Goal: Check status: Check status

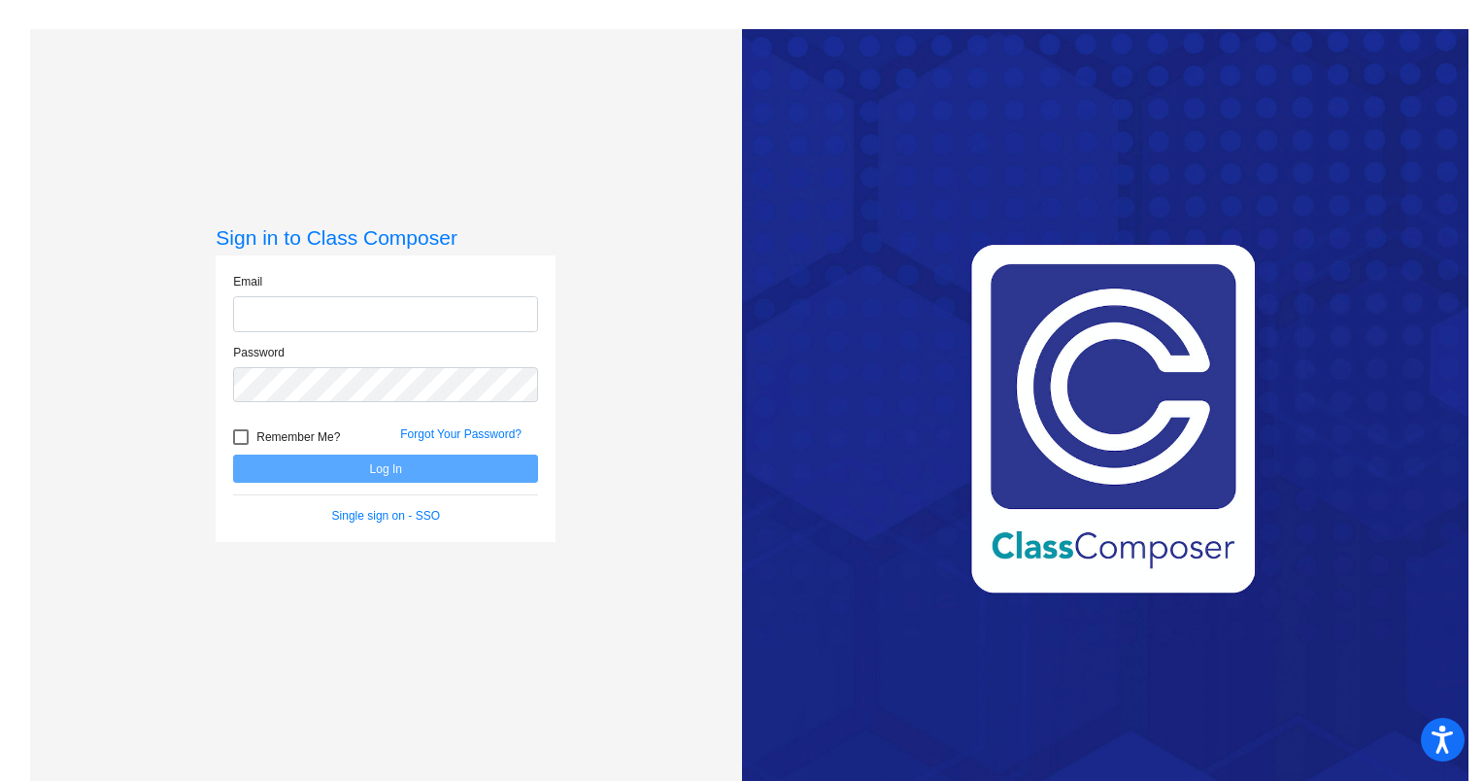
type input "[EMAIL_ADDRESS][PERSON_NAME][DOMAIN_NAME]"
click at [362, 471] on button "Log In" at bounding box center [385, 468] width 305 height 28
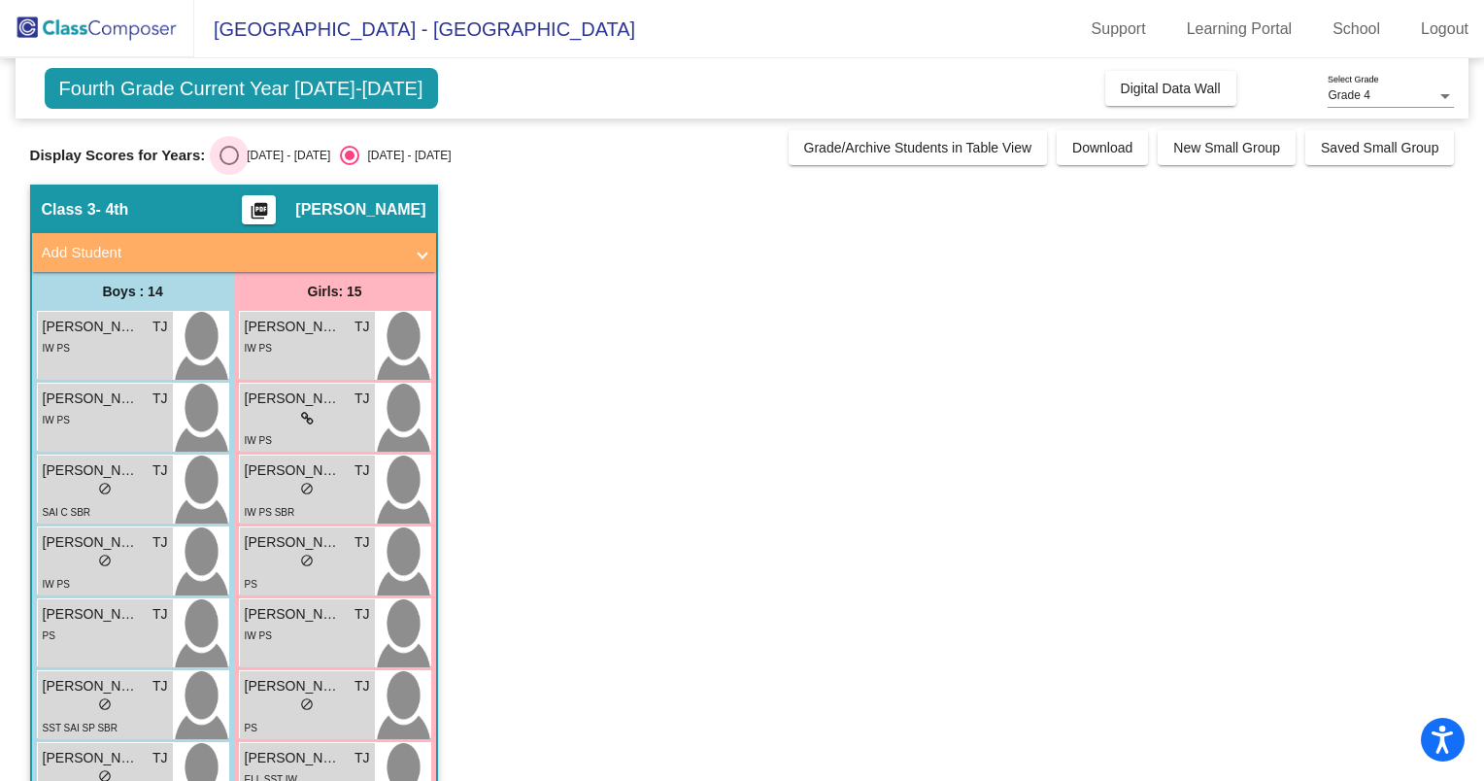
click at [247, 159] on div "[DATE] - [DATE]" at bounding box center [284, 155] width 91 height 17
click at [229, 165] on input "[DATE] - [DATE]" at bounding box center [228, 165] width 1 height 1
radio input "true"
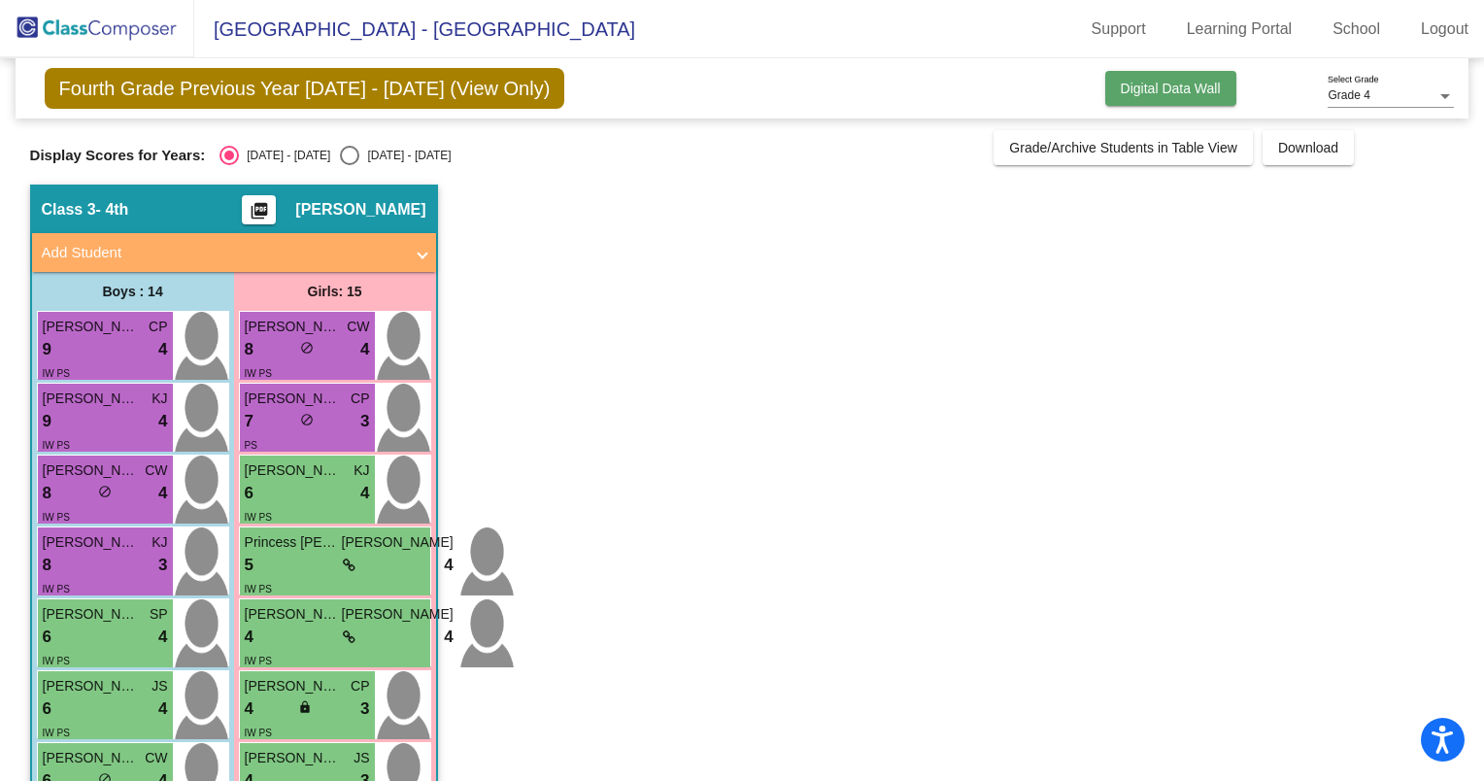
click at [1157, 93] on span "Digital Data Wall" at bounding box center [1170, 89] width 100 height 16
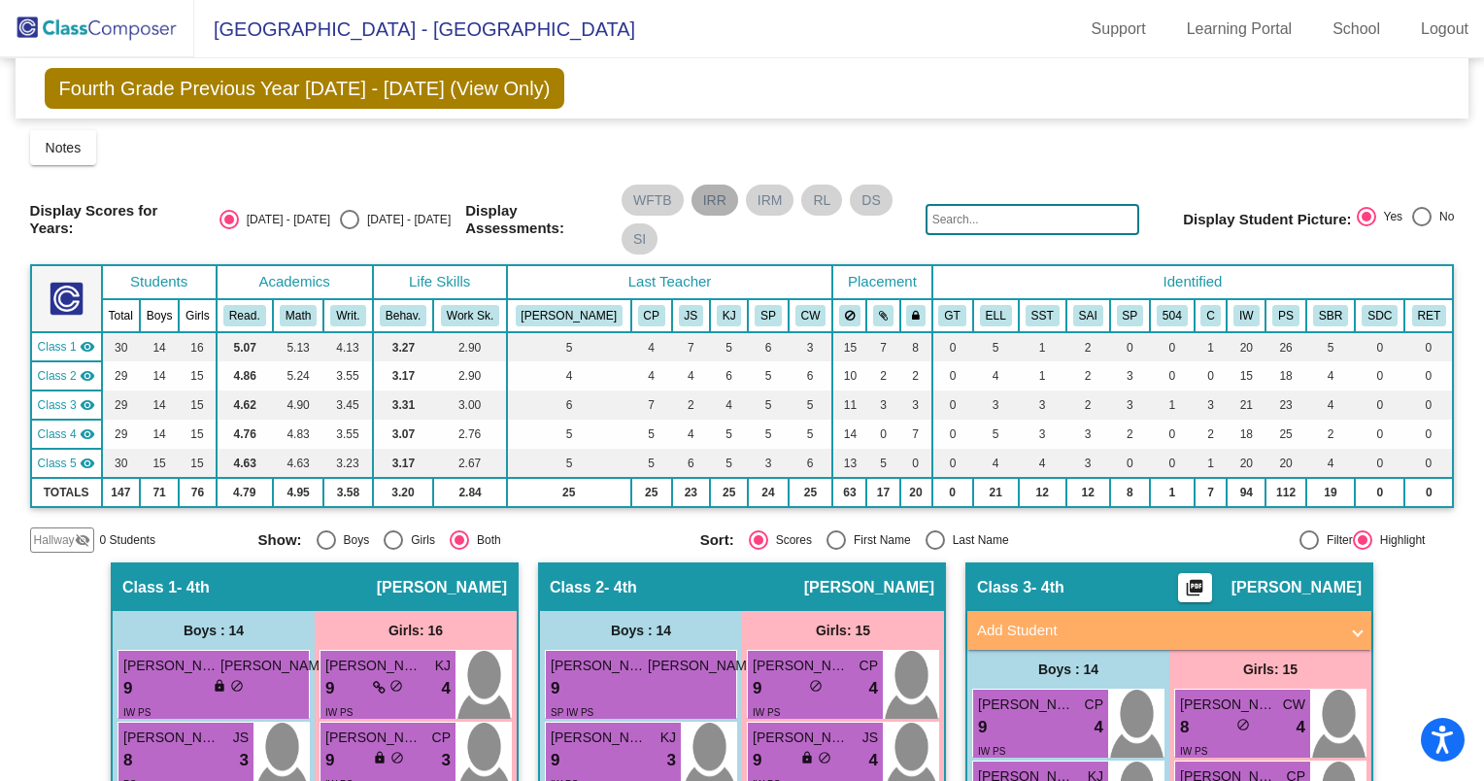
click at [709, 199] on mat-chip "IRR" at bounding box center [714, 199] width 47 height 31
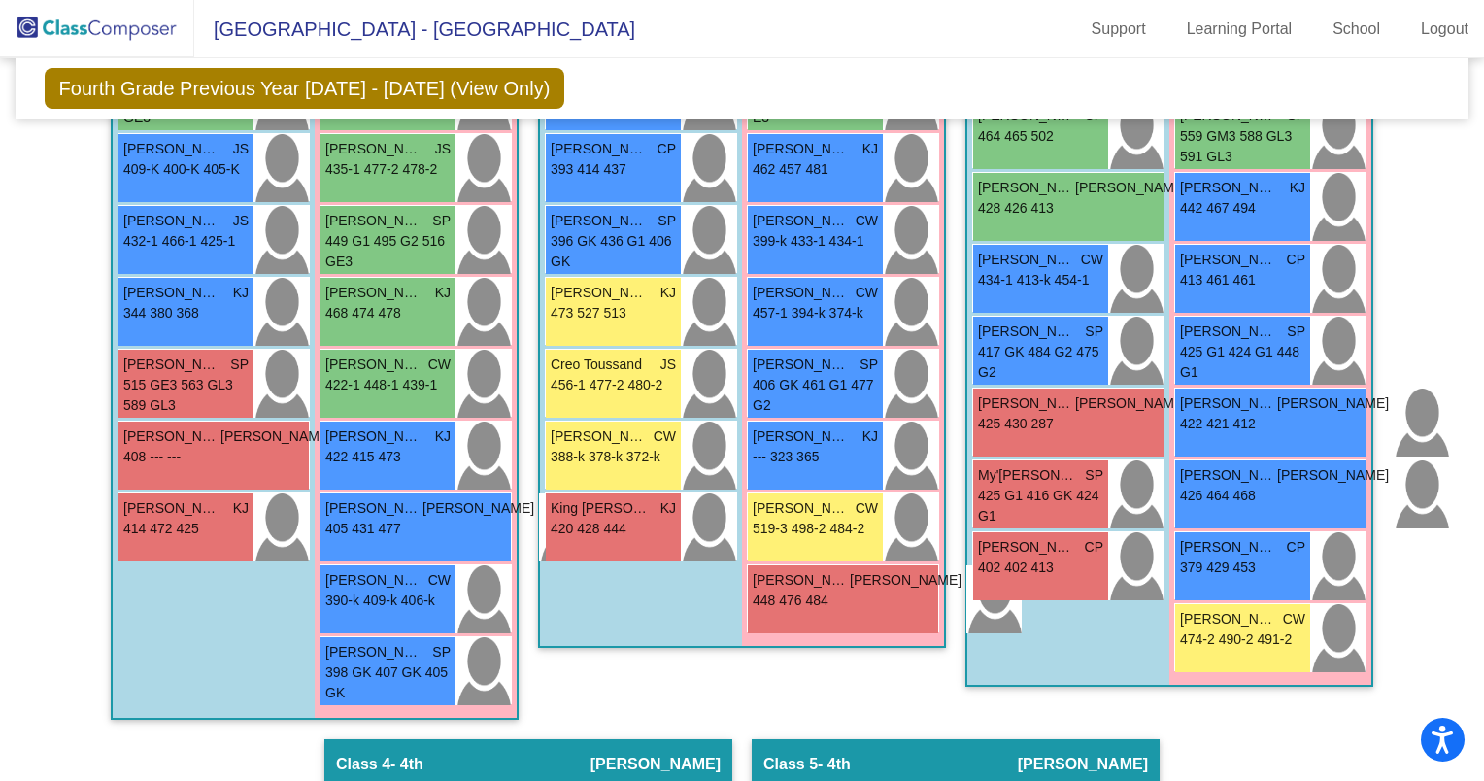
scroll to position [1149, 0]
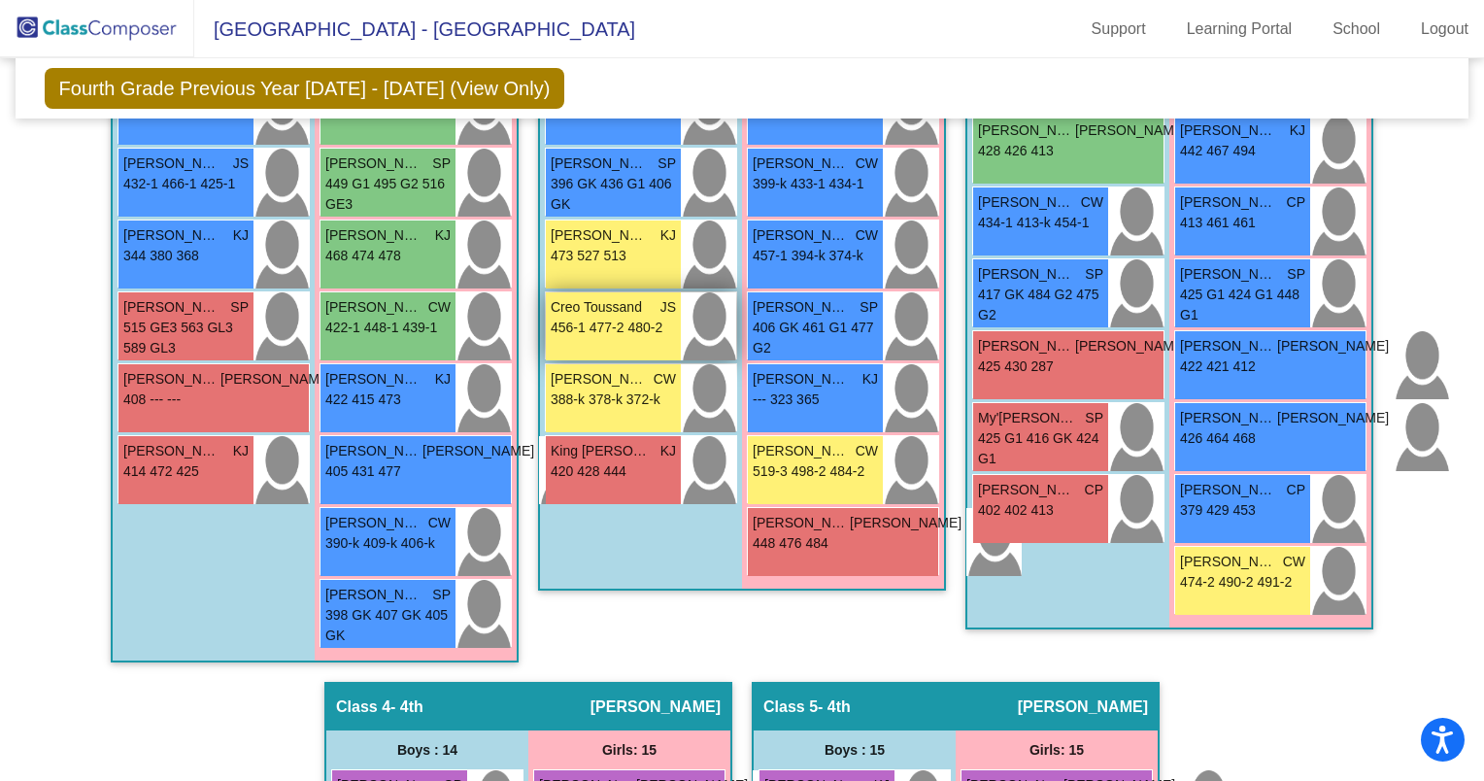
click at [670, 319] on div "456-1 477-2 480-2" at bounding box center [613, 328] width 125 height 20
click at [742, 544] on div "[PERSON_NAME] CP 9 lock do_not_disturb_alt 4 526 557 569 IW PS Ayvah [PERSON_NA…" at bounding box center [843, 40] width 202 height 1078
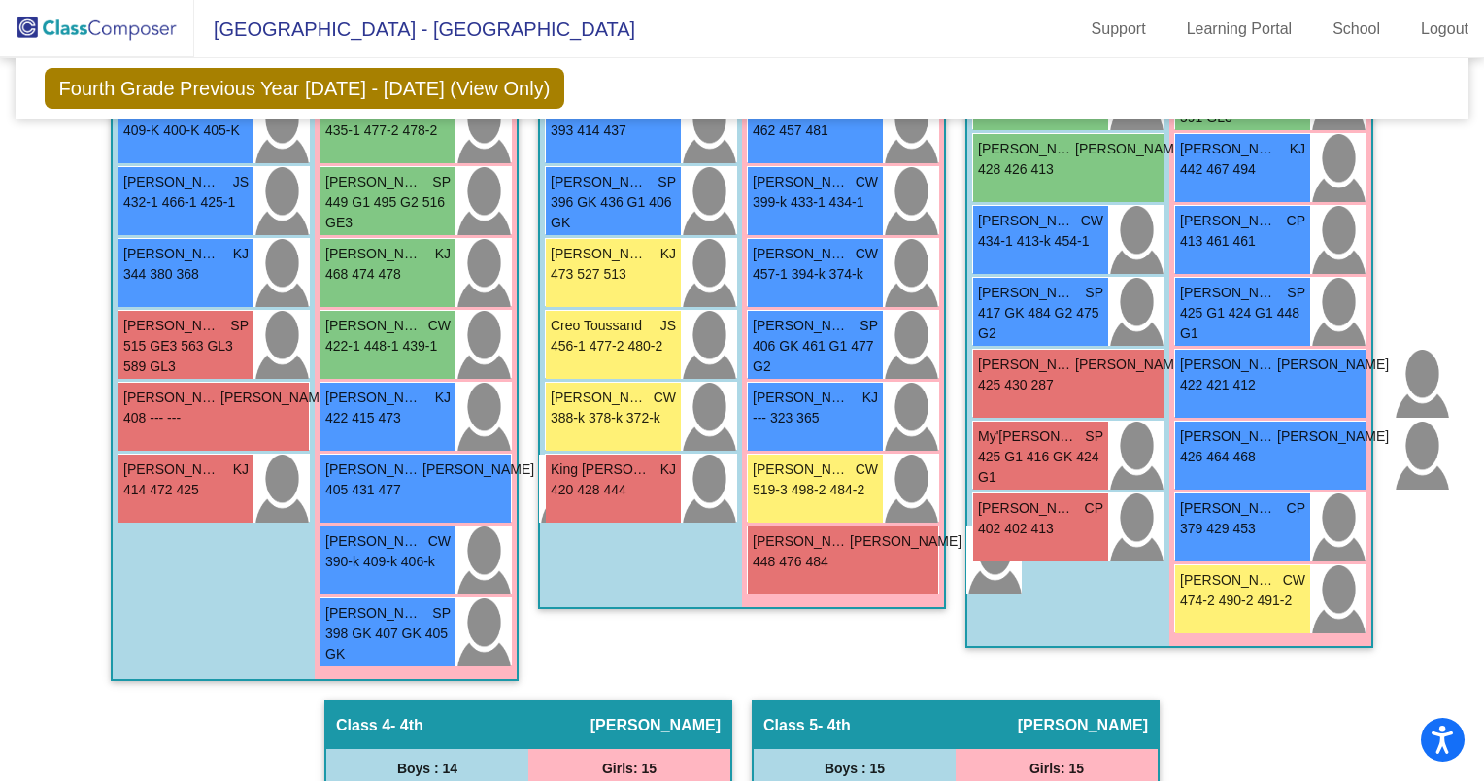
scroll to position [1129, 0]
click at [771, 379] on div "[PERSON_NAME] CP 9 lock do_not_disturb_alt 4 526 557 569 IW PS Ayvah [PERSON_NA…" at bounding box center [843, 59] width 192 height 1078
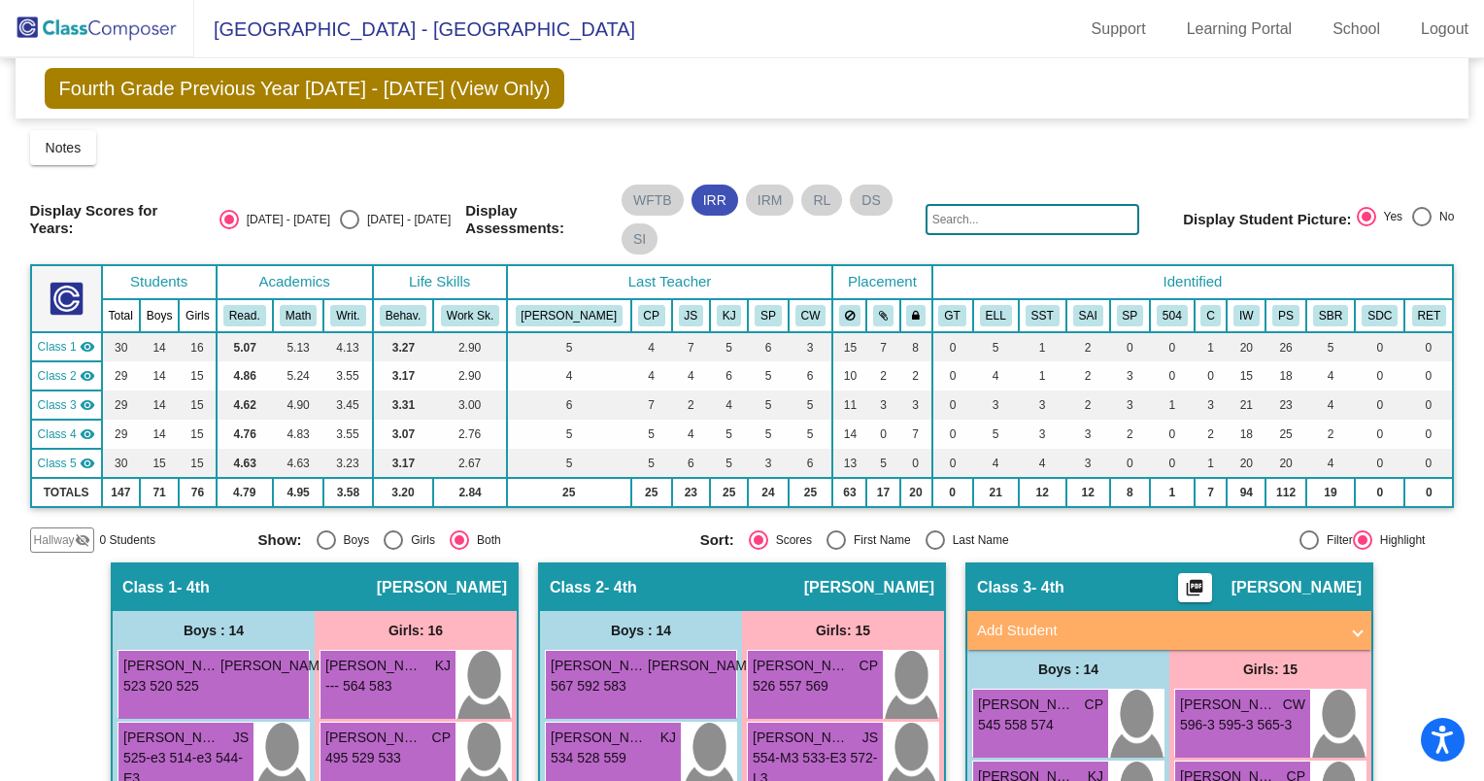
scroll to position [0, 0]
click at [722, 235] on div "WFTB IRR IRM RL DS SI" at bounding box center [766, 220] width 297 height 78
click at [252, 226] on div "[DATE] - [DATE]" at bounding box center [284, 219] width 91 height 17
click at [229, 229] on input "[DATE] - [DATE]" at bounding box center [228, 229] width 1 height 1
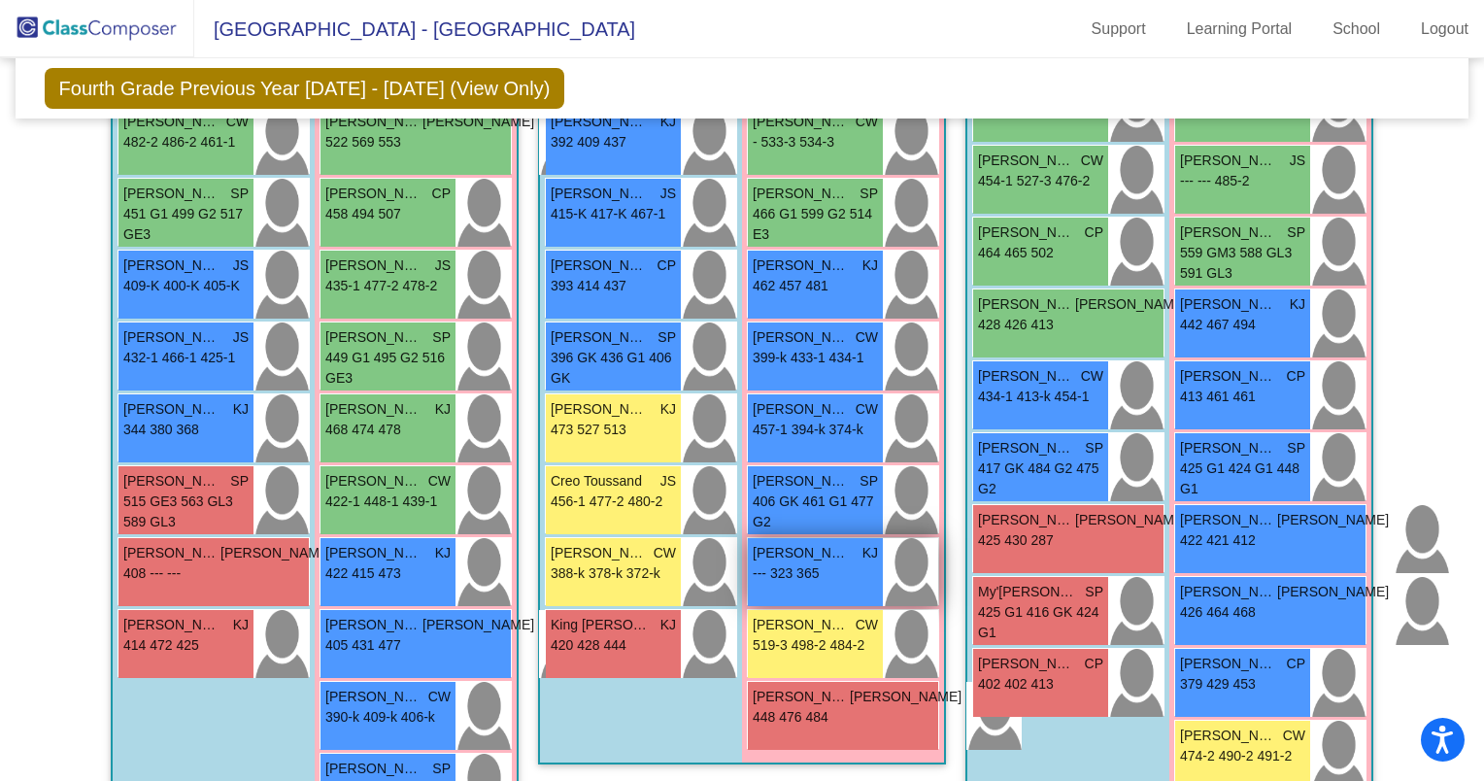
scroll to position [971, 0]
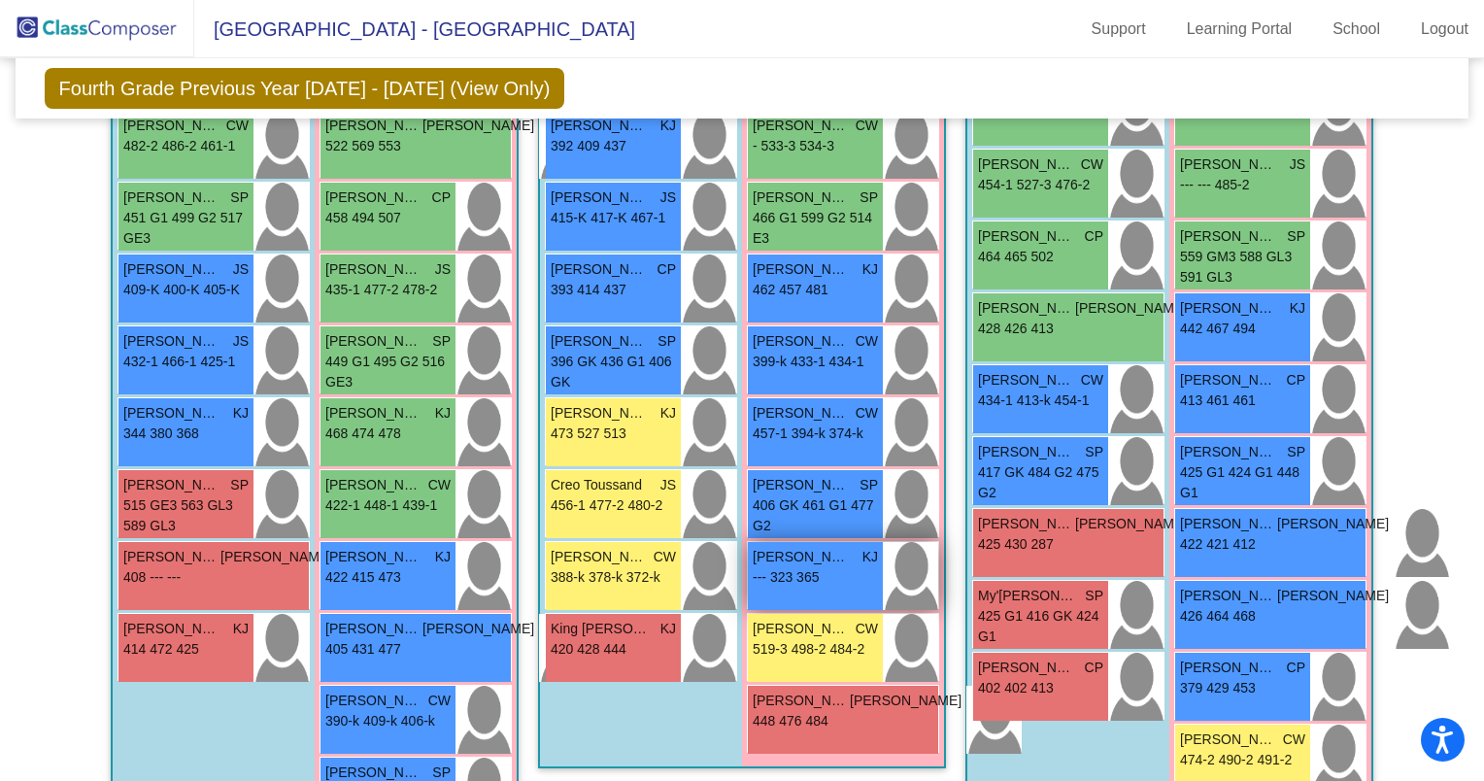
click at [759, 455] on div "[PERSON_NAME] CW 2 lock do_not_disturb_alt 4 457-1 394-k 374-k PS" at bounding box center [815, 432] width 135 height 68
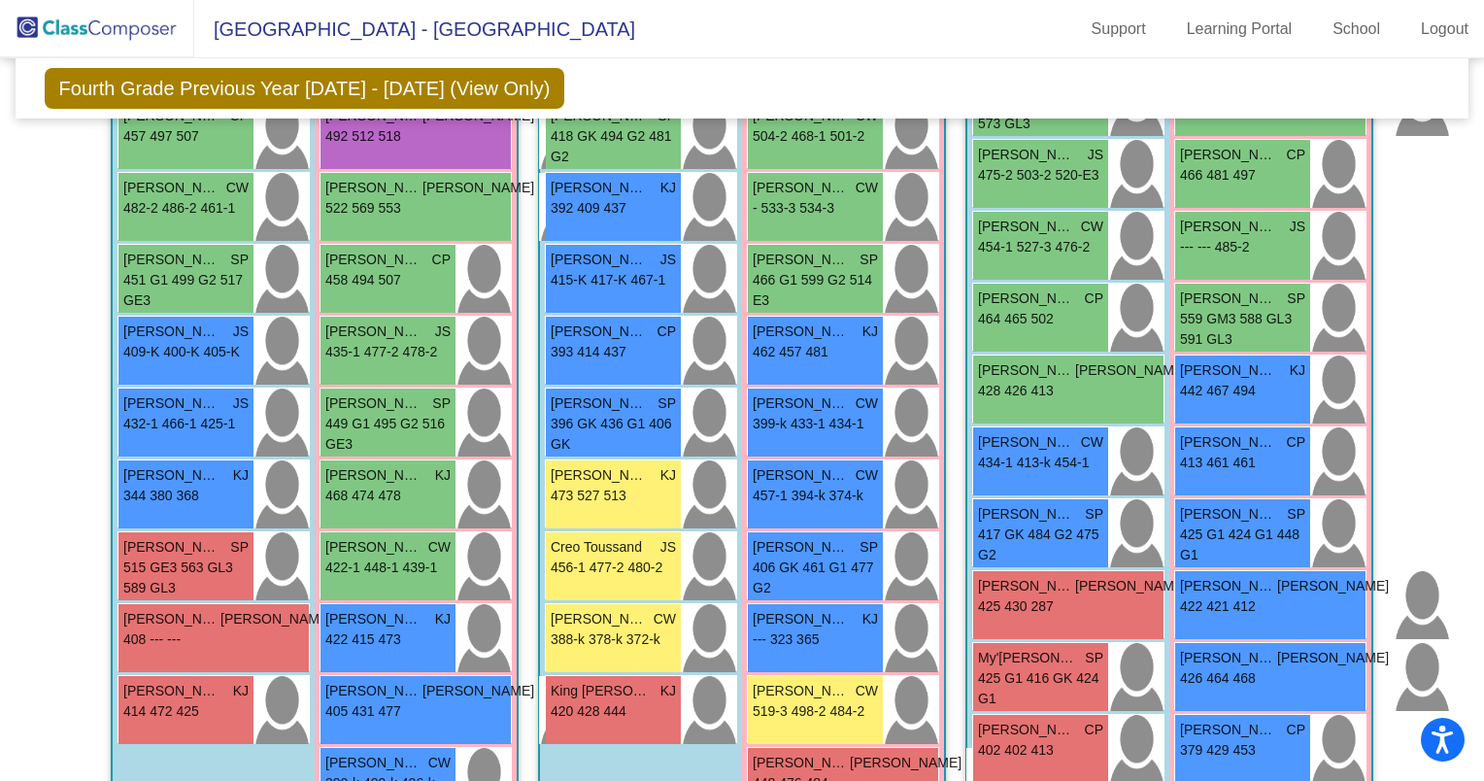
scroll to position [1052, 0]
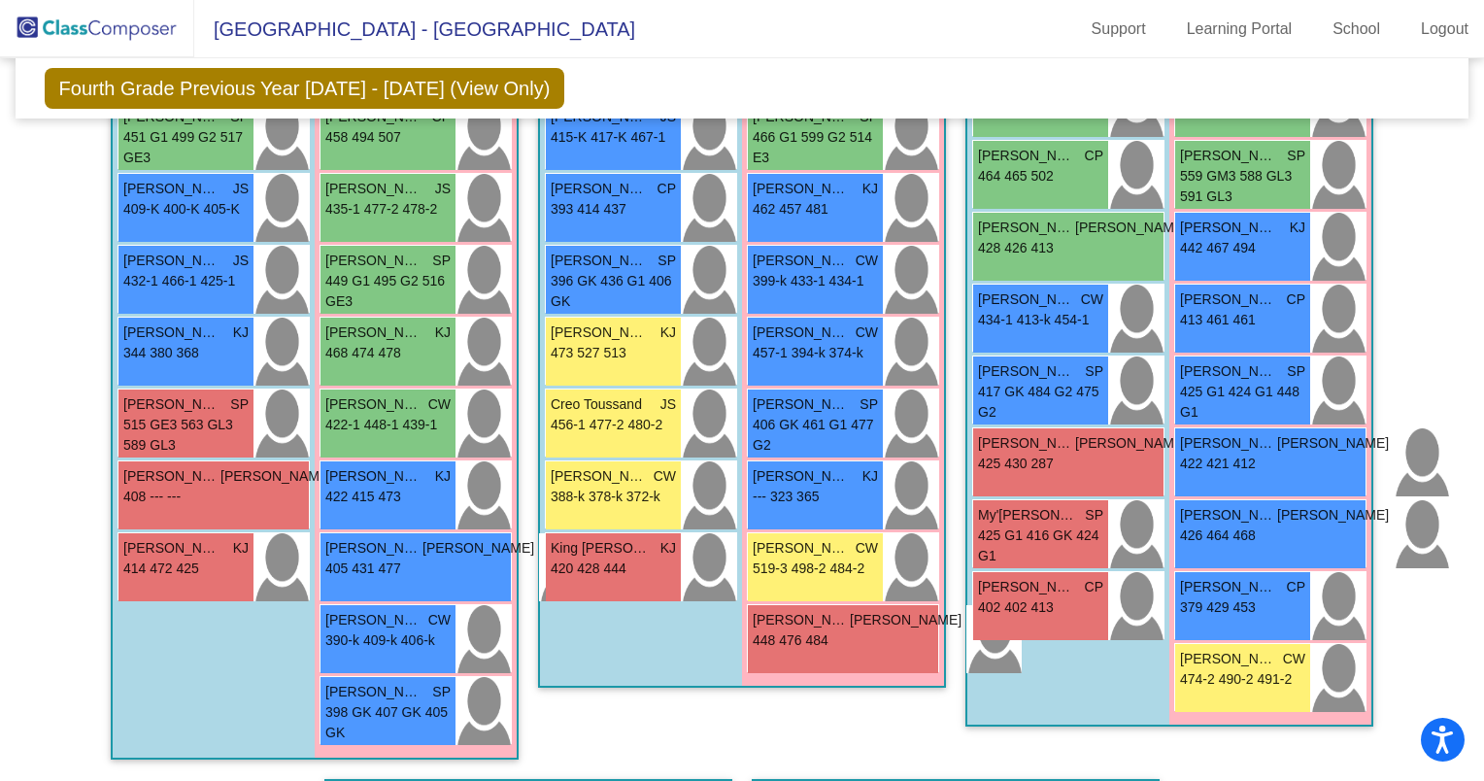
click at [862, 718] on div "Class 2 - 4th picture_as_pdf [PERSON_NAME] Add Student First Name Last Name Stu…" at bounding box center [742, 145] width 408 height 1268
click at [893, 719] on div "Class 2 - 4th picture_as_pdf [PERSON_NAME] Add Student First Name Last Name Stu…" at bounding box center [742, 145] width 408 height 1268
